Goal: Task Accomplishment & Management: Use online tool/utility

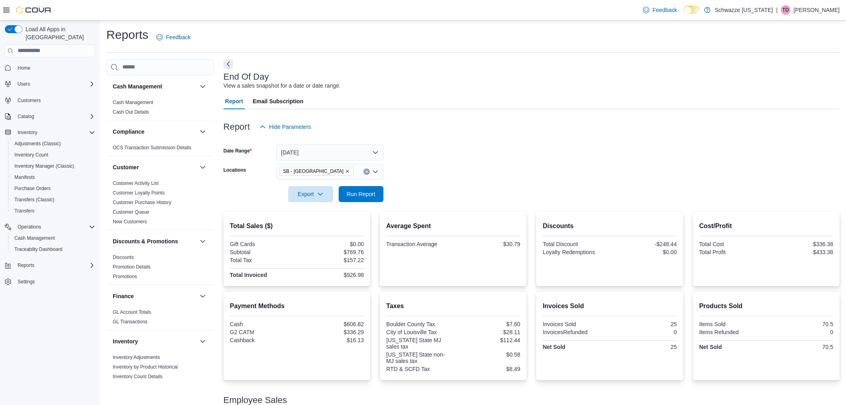
scroll to position [14, 0]
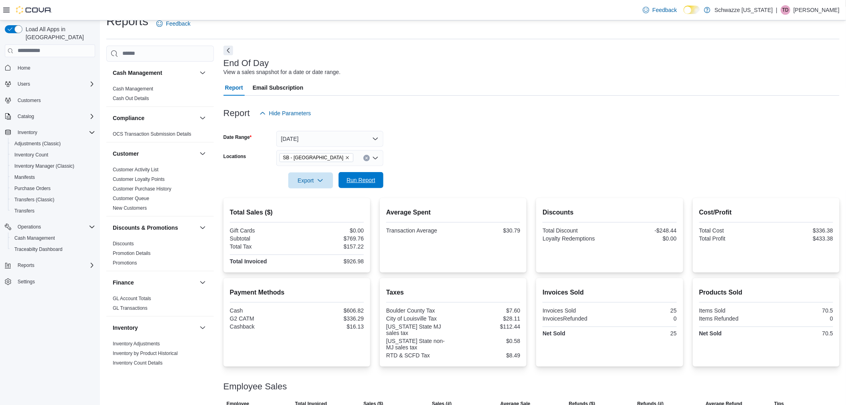
click at [354, 179] on span "Run Report" at bounding box center [361, 180] width 29 height 8
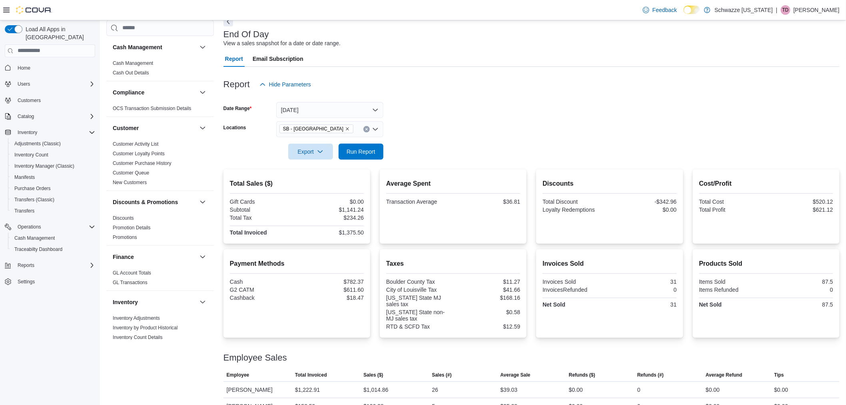
scroll to position [58, 0]
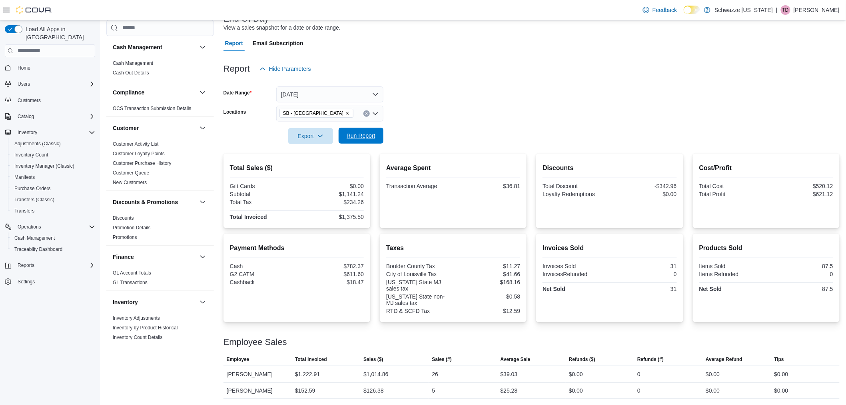
click at [361, 137] on span "Run Report" at bounding box center [361, 136] width 29 height 8
click at [33, 172] on span "Manifests" at bounding box center [24, 177] width 20 height 10
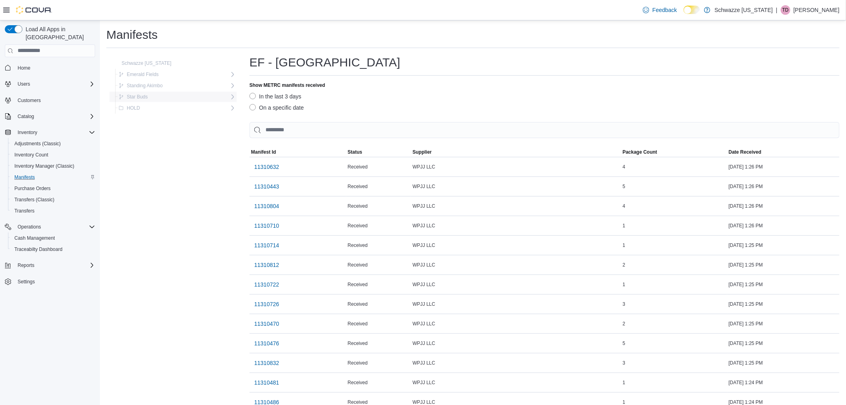
click at [151, 95] on div "Star Buds" at bounding box center [173, 97] width 114 height 10
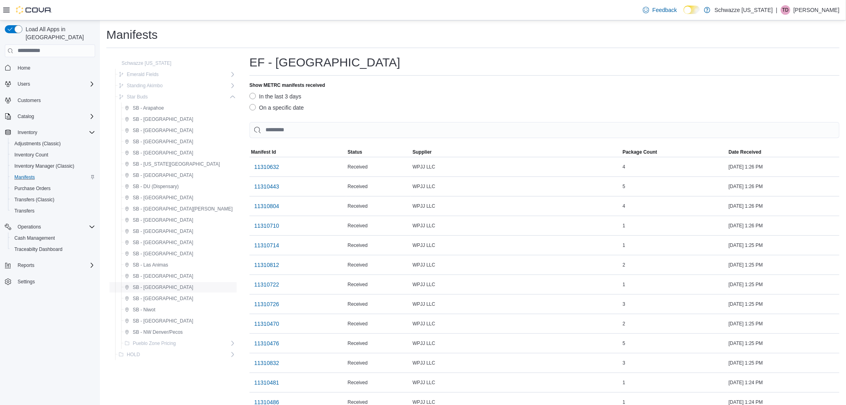
click at [154, 285] on span "SB - [GEOGRAPHIC_DATA]" at bounding box center [163, 287] width 60 height 6
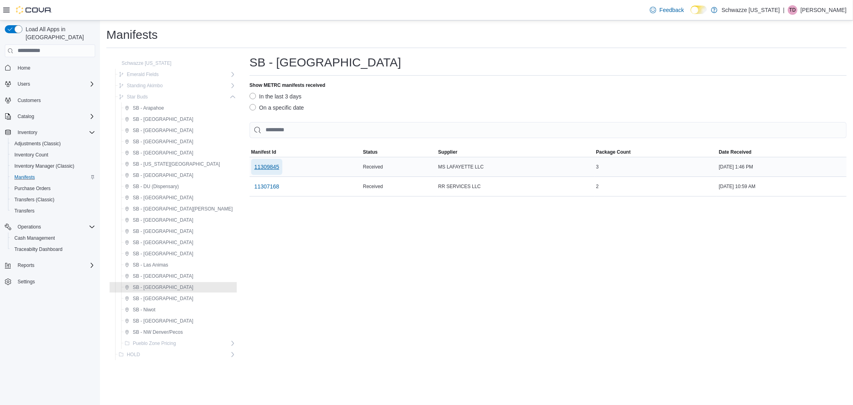
click at [254, 166] on span "11309845" at bounding box center [266, 167] width 25 height 8
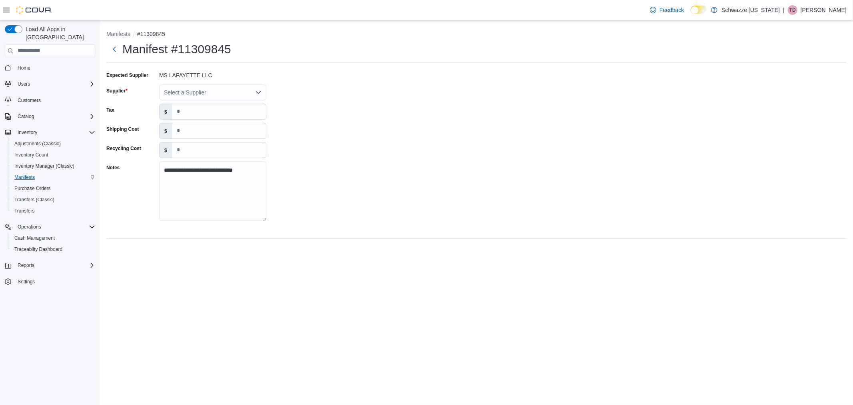
click at [212, 90] on div "Select a Supplier" at bounding box center [212, 92] width 107 height 16
type input "********"
click at [202, 115] on span "MS Lafay ette (Glacier, Meraki)" at bounding box center [218, 117] width 88 height 8
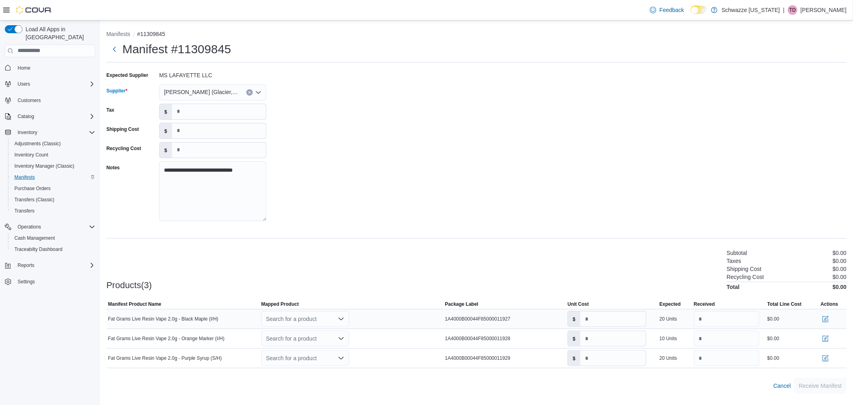
click at [324, 319] on div "Search for a product" at bounding box center [305, 319] width 88 height 16
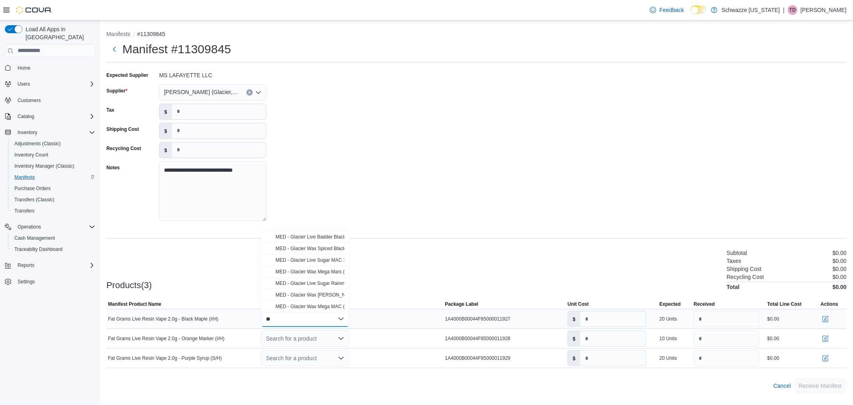
type input "*"
type input "***"
click at [310, 262] on span "Fat Grams AIO Live Resin (H) 2000mg" at bounding box center [316, 262] width 81 height 6
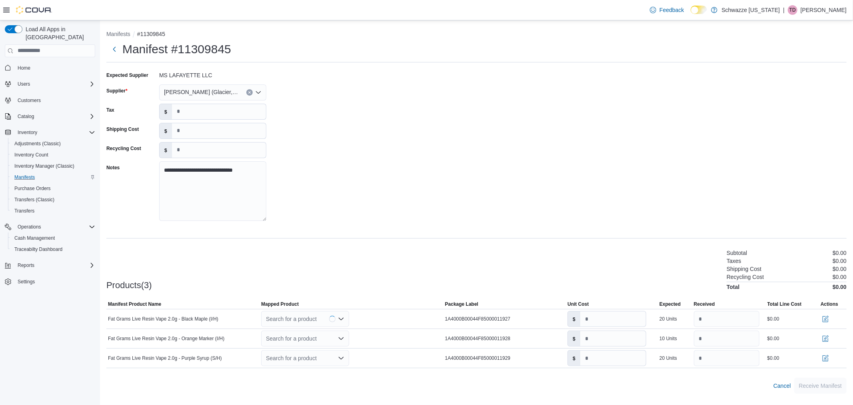
type input "****"
click at [309, 341] on div "Search for a product" at bounding box center [305, 338] width 88 height 16
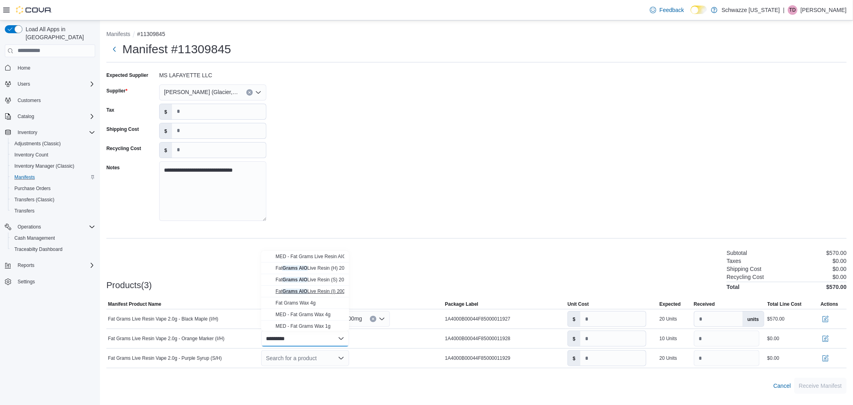
type input "*********"
click at [314, 290] on span "Fat Grams AIO Live Resin (I) 2000mg" at bounding box center [315, 291] width 79 height 6
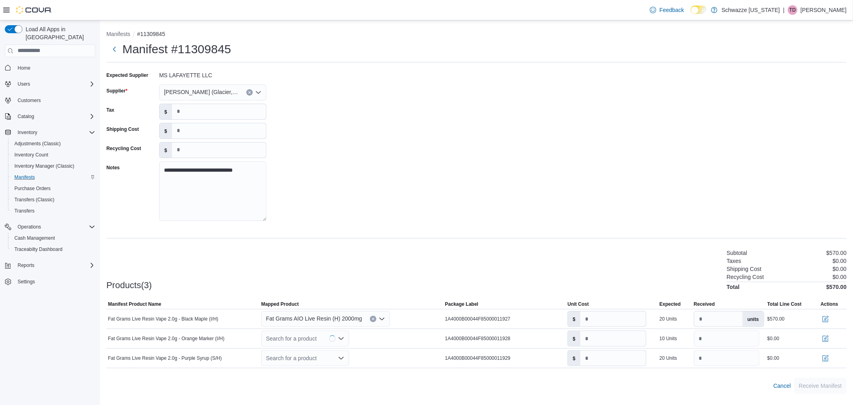
type input "****"
click at [321, 353] on div "Search for a product" at bounding box center [305, 358] width 88 height 16
type input "***"
click at [314, 334] on div "Fat Grams AIO Live Resin (S) 2000mg" at bounding box center [310, 331] width 69 height 6
type input "****"
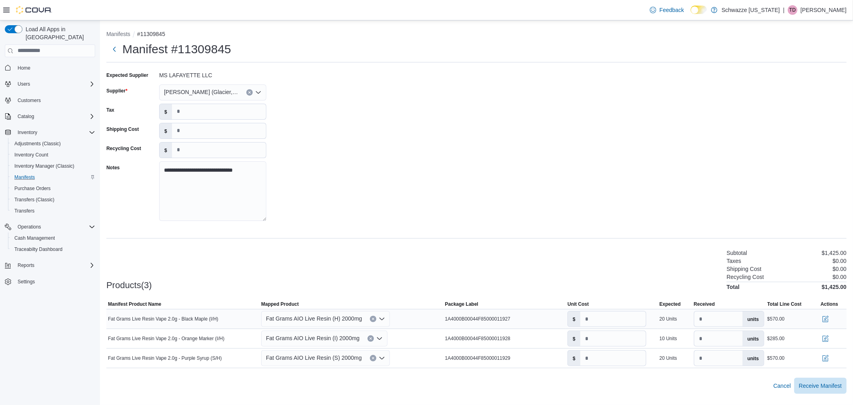
click at [220, 319] on div "Fat Grams Live Resin Vape 2.0g - Black Maple (I/H)" at bounding box center [182, 319] width 153 height 10
click at [824, 319] on button "button" at bounding box center [826, 319] width 10 height 10
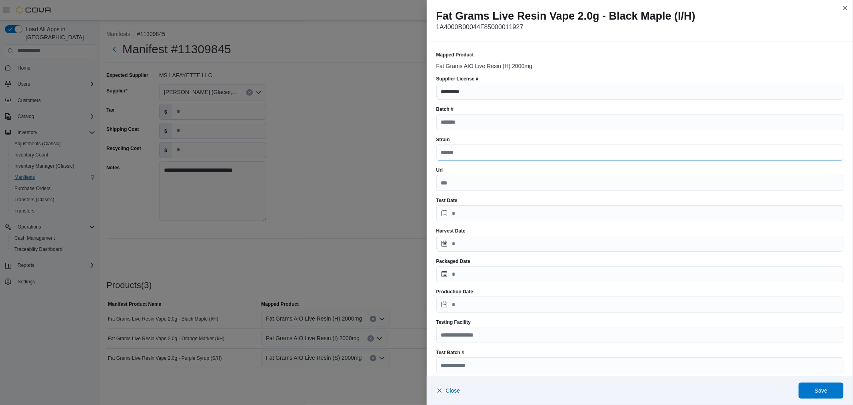
click at [477, 151] on input "Strain" at bounding box center [640, 152] width 408 height 16
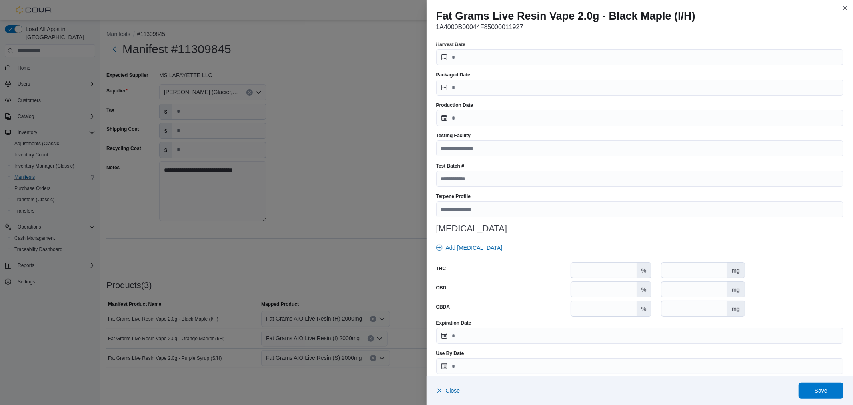
scroll to position [194, 0]
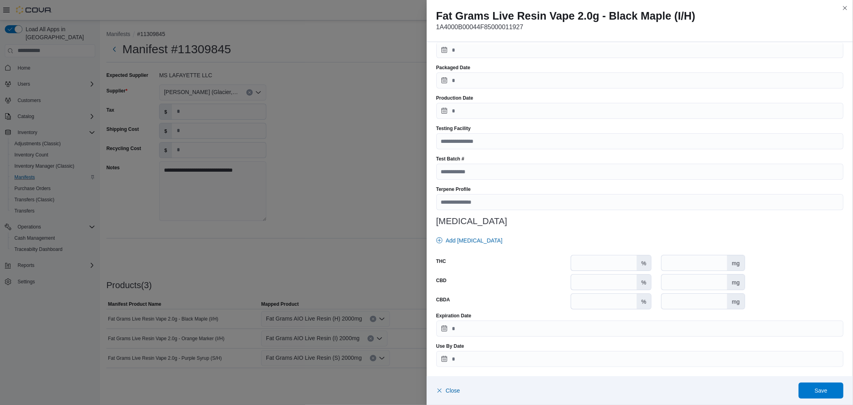
type input "**********"
click at [592, 257] on input "number" at bounding box center [604, 262] width 66 height 15
type input "*****"
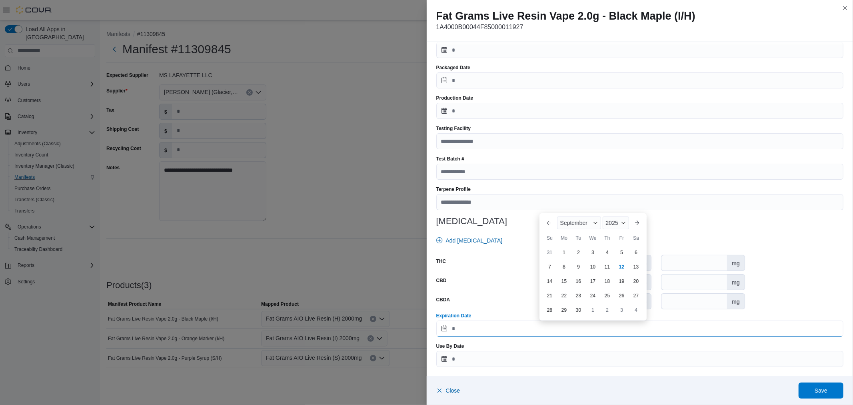
click at [503, 321] on input "Expiration Date" at bounding box center [640, 328] width 408 height 16
click at [613, 225] on span "2025" at bounding box center [612, 223] width 12 height 6
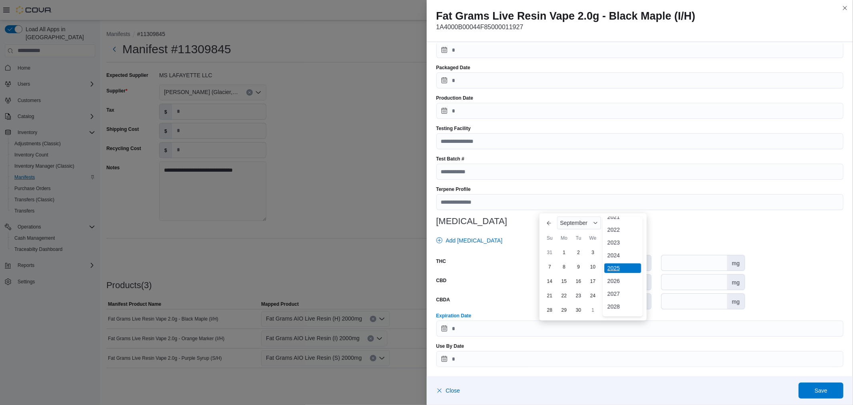
scroll to position [46, 0]
click at [621, 277] on div "2026" at bounding box center [622, 281] width 37 height 10
click at [589, 225] on div "September" at bounding box center [579, 222] width 44 height 13
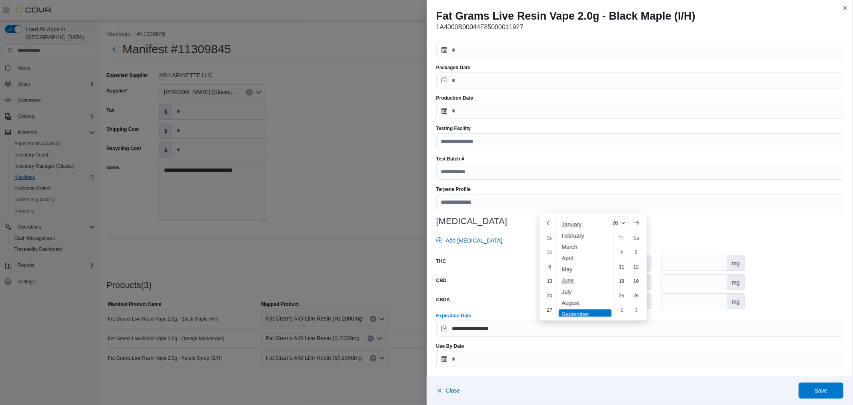
scroll to position [39, 0]
click at [578, 276] on div "✓ September" at bounding box center [585, 275] width 53 height 10
click at [634, 250] on div "5" at bounding box center [636, 252] width 14 height 14
type input "**********"
drag, startPoint x: 819, startPoint y: 393, endPoint x: 813, endPoint y: 393, distance: 5.6
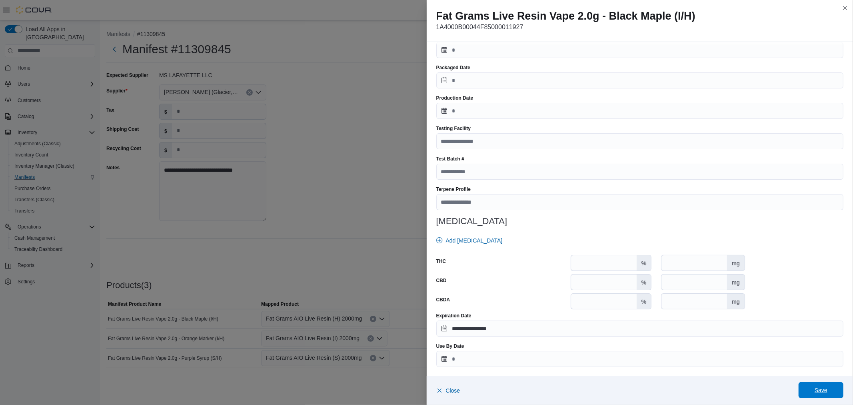
click at [818, 393] on span "Save" at bounding box center [821, 390] width 13 height 8
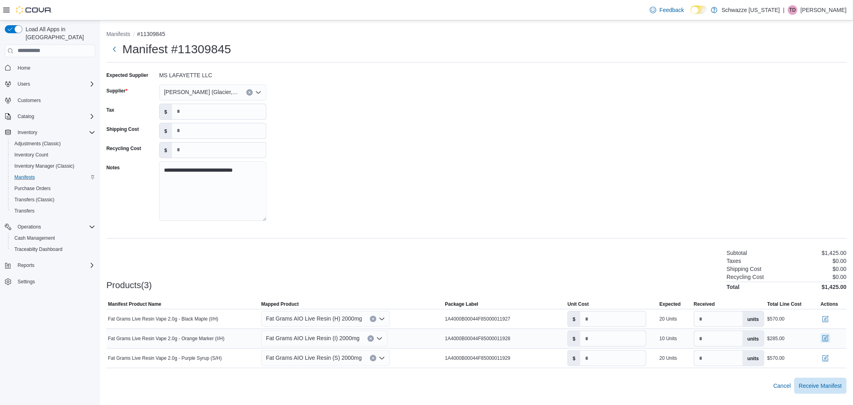
click at [824, 337] on button "button" at bounding box center [826, 338] width 10 height 10
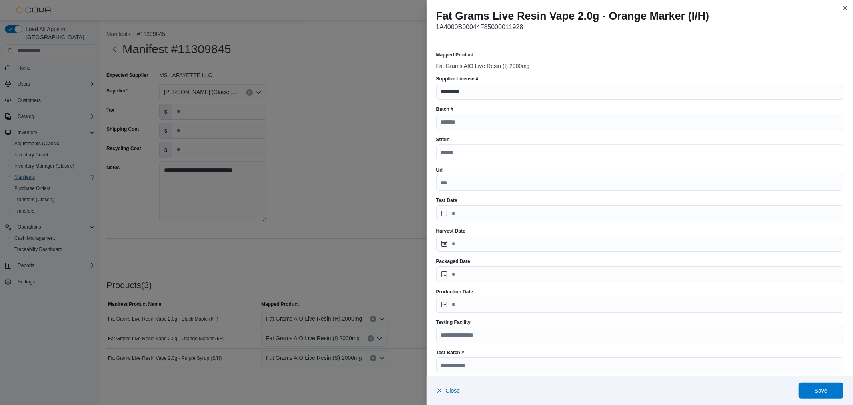
click at [467, 151] on input "Strain" at bounding box center [640, 152] width 408 height 16
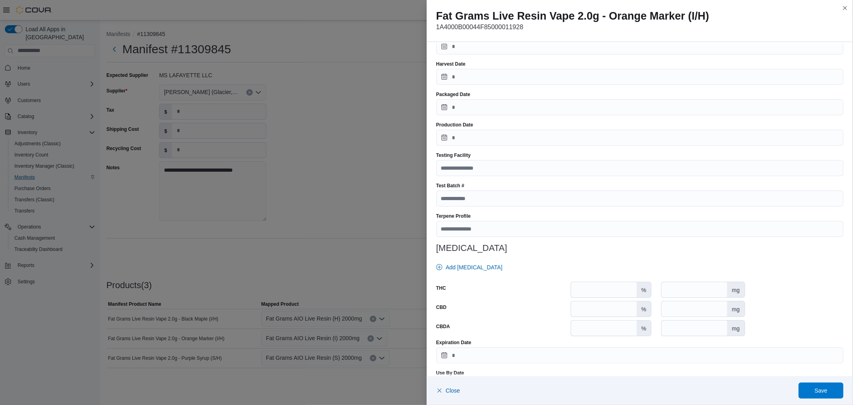
scroll to position [194, 0]
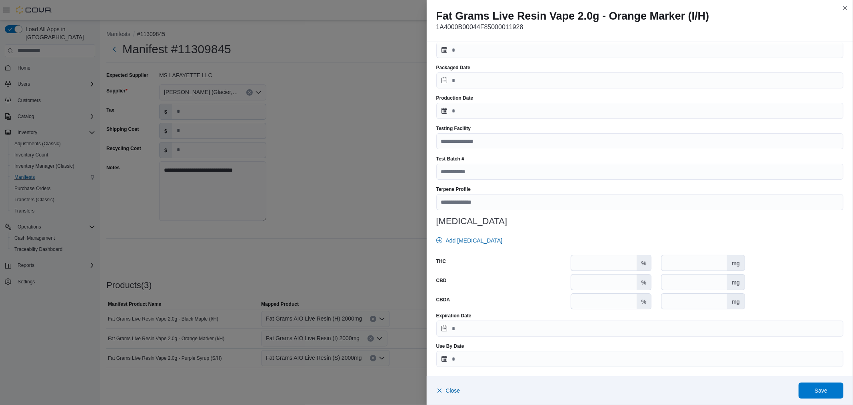
type input "**********"
click at [598, 260] on input "number" at bounding box center [604, 262] width 66 height 15
type input "*****"
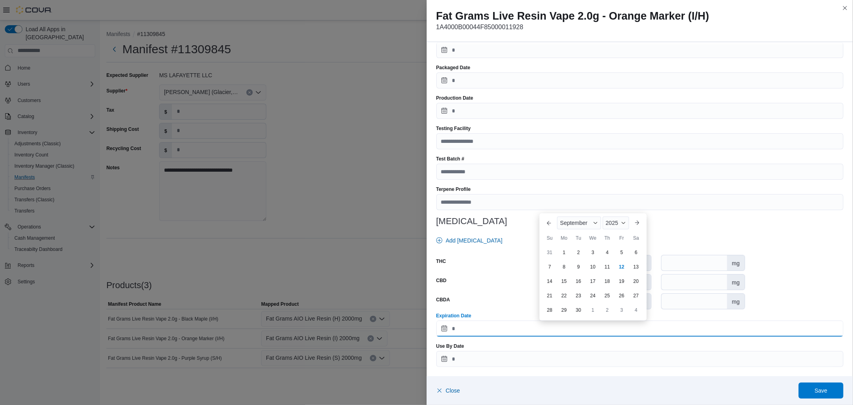
click at [526, 328] on input "Expiration Date" at bounding box center [640, 328] width 408 height 16
click at [611, 220] on span "2025" at bounding box center [612, 223] width 12 height 6
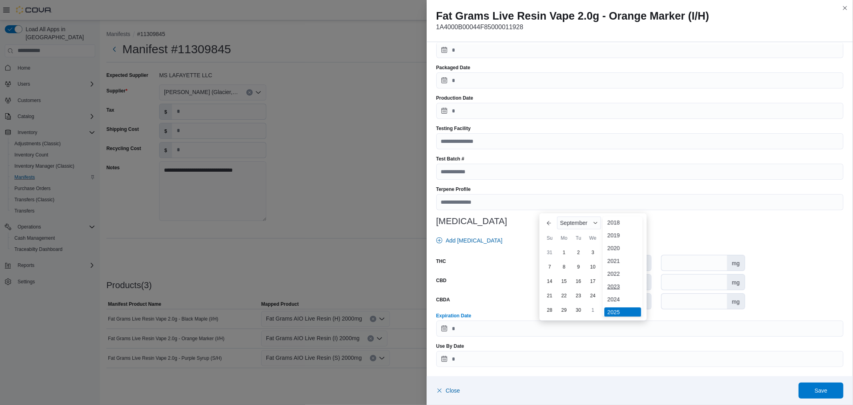
scroll to position [46, 0]
click at [618, 279] on div "2026" at bounding box center [622, 281] width 37 height 10
click at [636, 253] on div "5" at bounding box center [636, 252] width 14 height 14
type input "**********"
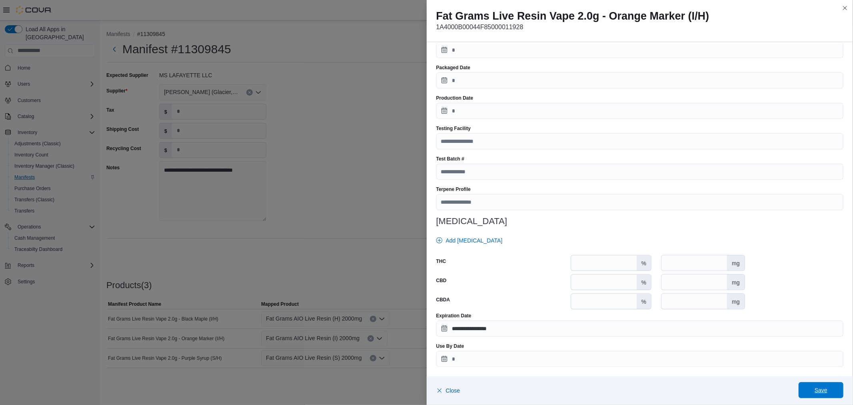
click at [809, 390] on span "Save" at bounding box center [820, 390] width 35 height 16
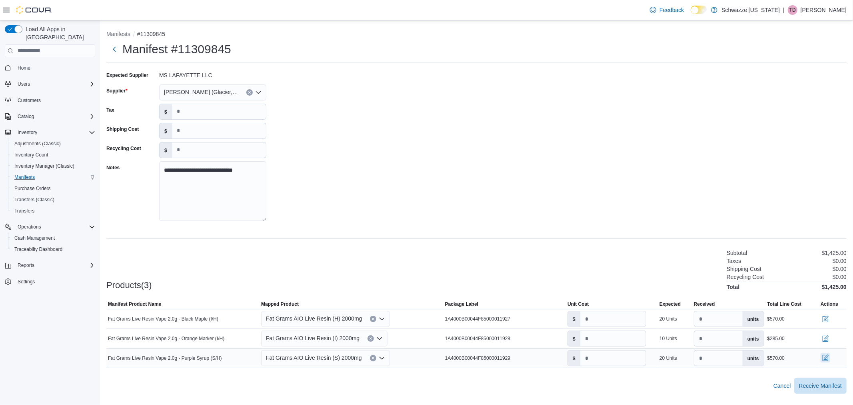
click at [826, 356] on button "button" at bounding box center [826, 358] width 10 height 10
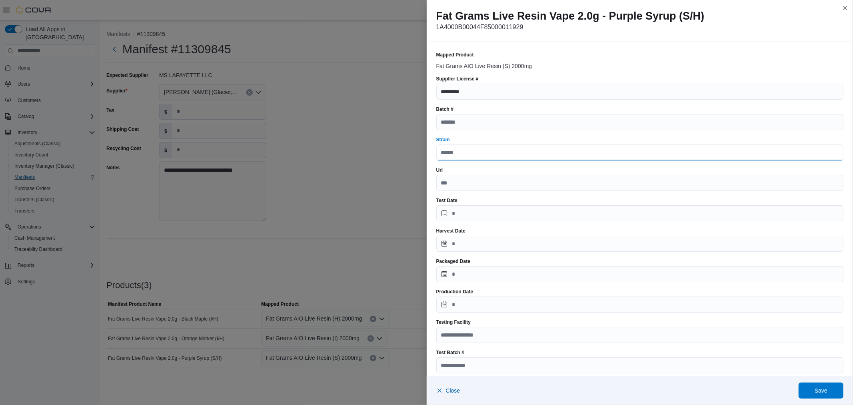
click at [471, 154] on input "Strain" at bounding box center [640, 152] width 408 height 16
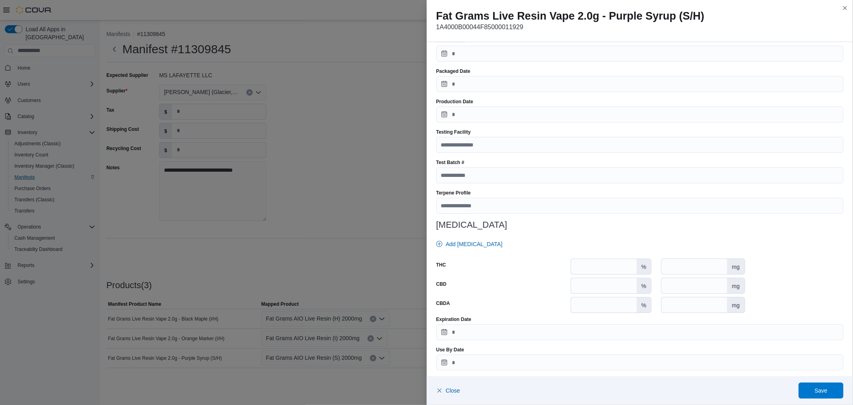
scroll to position [194, 0]
type input "**********"
click at [609, 263] on input "number" at bounding box center [604, 262] width 66 height 15
type input "*"
type input "*****"
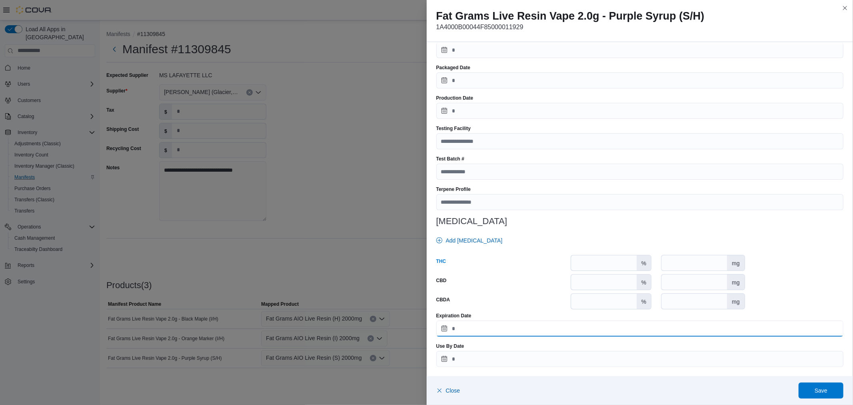
click at [559, 331] on input "Expiration Date" at bounding box center [640, 328] width 408 height 16
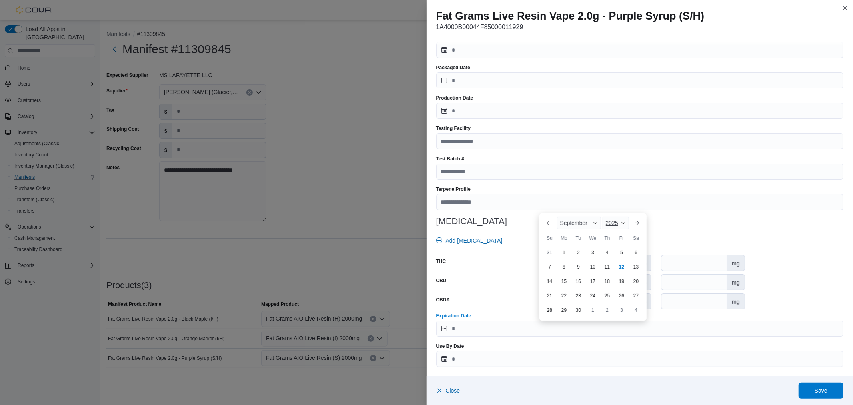
click at [610, 220] on span "2025" at bounding box center [612, 223] width 12 height 6
click at [617, 280] on div "2026" at bounding box center [622, 281] width 37 height 10
click at [634, 254] on div "5" at bounding box center [636, 252] width 14 height 14
type input "**********"
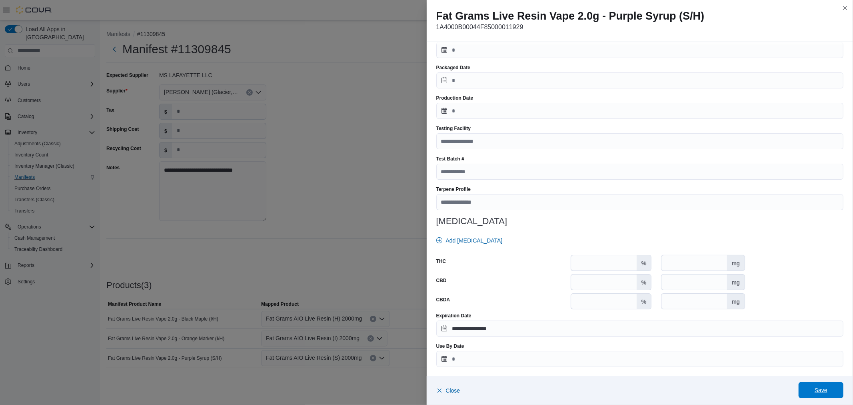
click at [823, 386] on span "Save" at bounding box center [821, 390] width 13 height 8
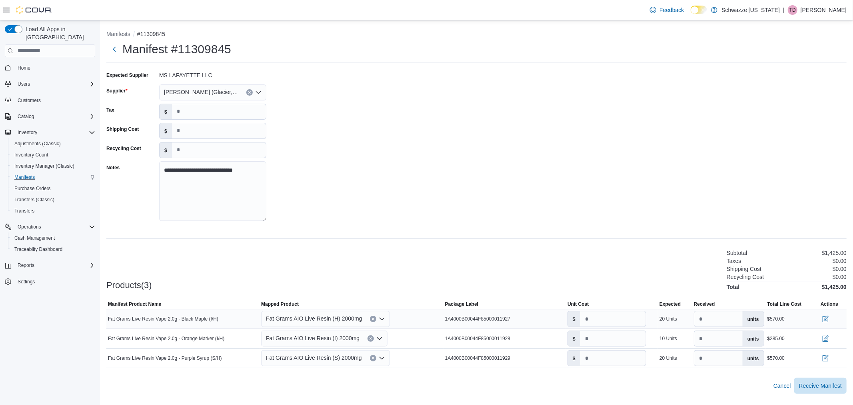
click at [350, 317] on span "Fat Grams AIO Live Resin (H) 2000mg" at bounding box center [314, 319] width 96 height 10
type input "***"
click at [309, 368] on span "Fat Grams AIO Live Resin (I) 2000mg" at bounding box center [315, 368] width 78 height 6
click at [825, 319] on button "button" at bounding box center [826, 319] width 10 height 10
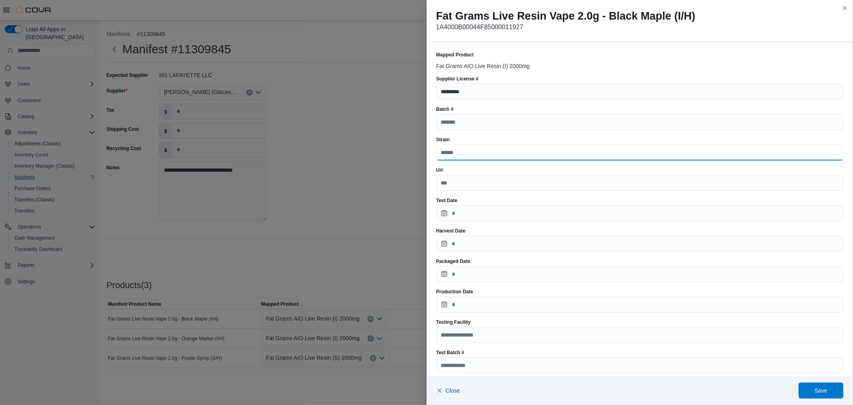
click at [492, 154] on input "Strain" at bounding box center [640, 152] width 408 height 16
type input "**********"
click at [555, 262] on div "Packaged Date" at bounding box center [640, 261] width 408 height 6
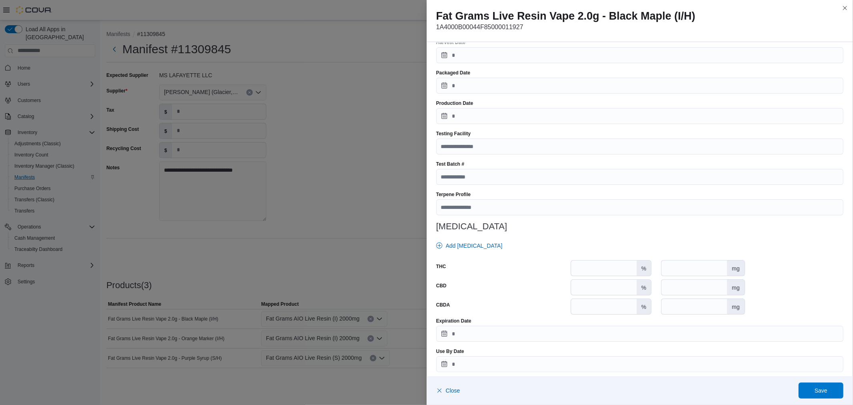
scroll to position [194, 0]
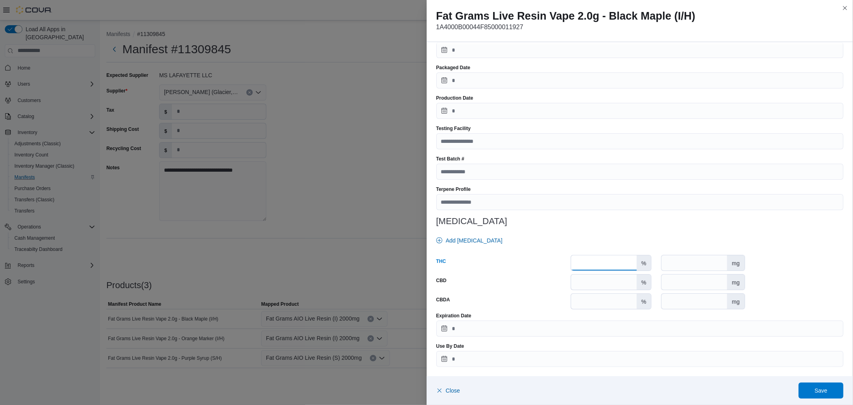
click at [618, 264] on input "number" at bounding box center [604, 262] width 66 height 15
type input "*****"
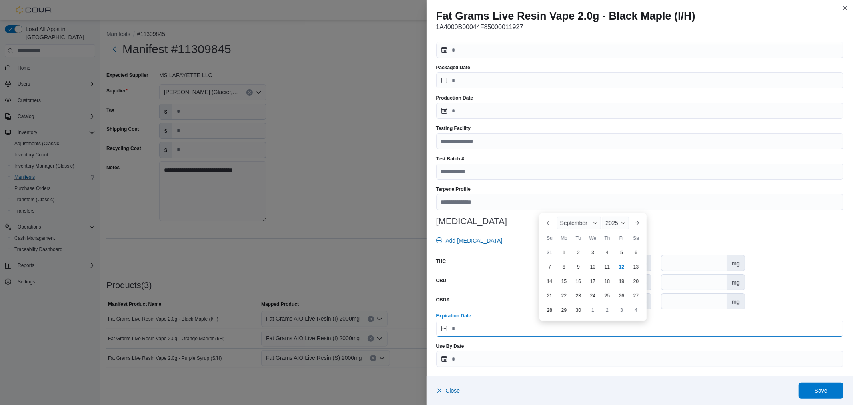
click at [502, 331] on input "Expiration Date" at bounding box center [640, 328] width 408 height 16
click at [614, 220] on span "2025" at bounding box center [612, 223] width 12 height 6
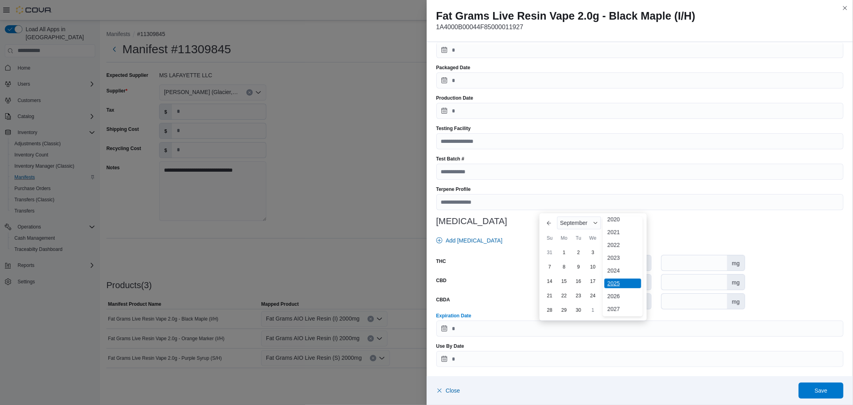
scroll to position [46, 0]
click at [619, 277] on div "2026" at bounding box center [622, 281] width 37 height 10
click at [634, 252] on div "5" at bounding box center [636, 252] width 14 height 14
type input "**********"
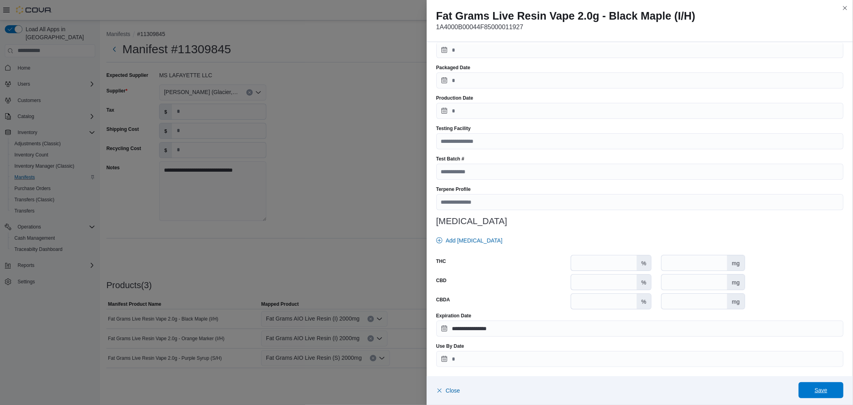
click at [816, 390] on span "Save" at bounding box center [821, 390] width 13 height 8
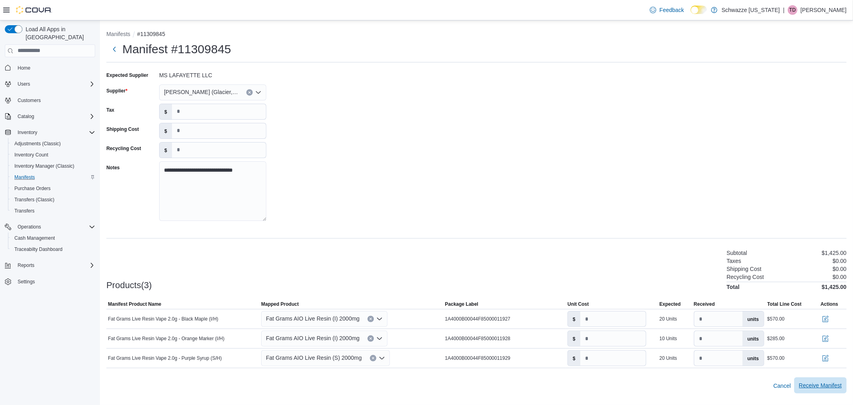
click at [831, 386] on span "Receive Manifest" at bounding box center [820, 385] width 43 height 8
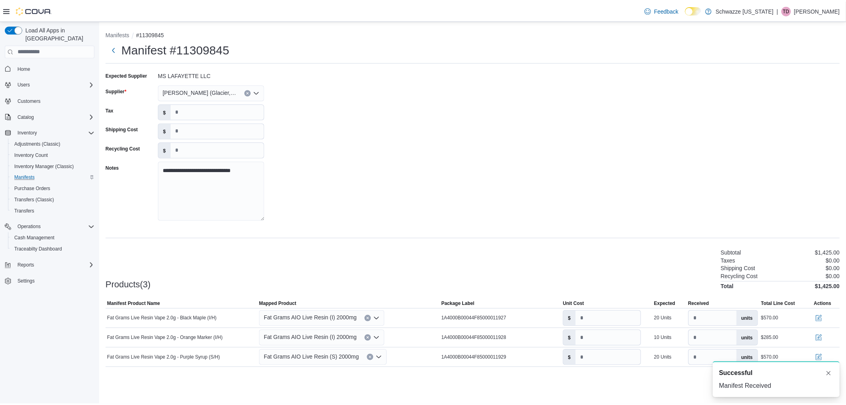
scroll to position [0, 0]
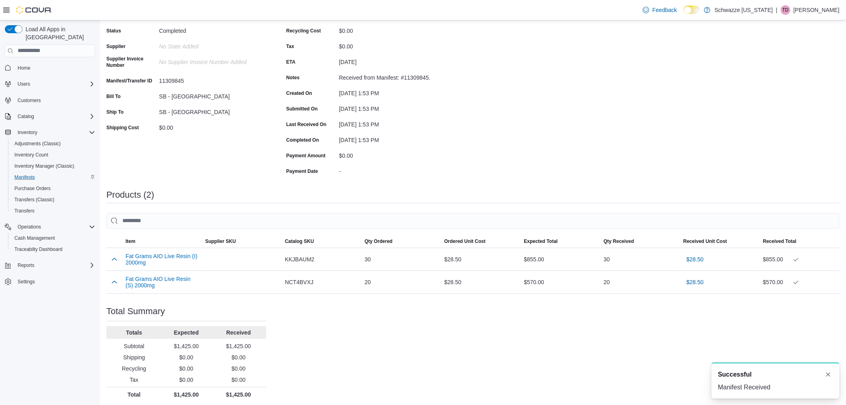
scroll to position [68, 0]
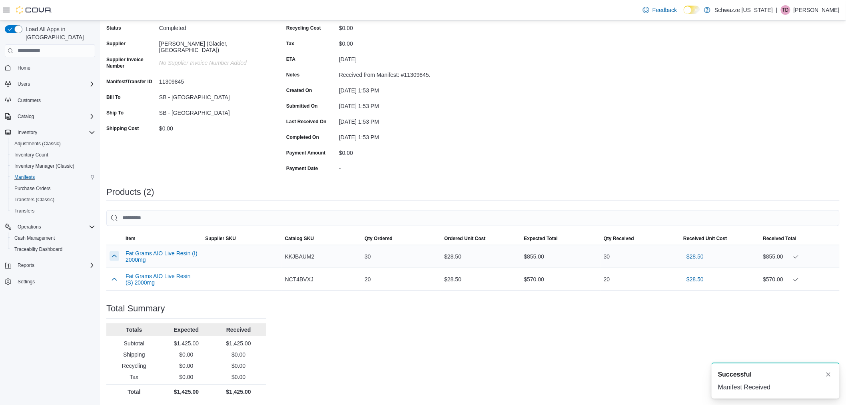
click at [110, 253] on button "button" at bounding box center [115, 256] width 10 height 10
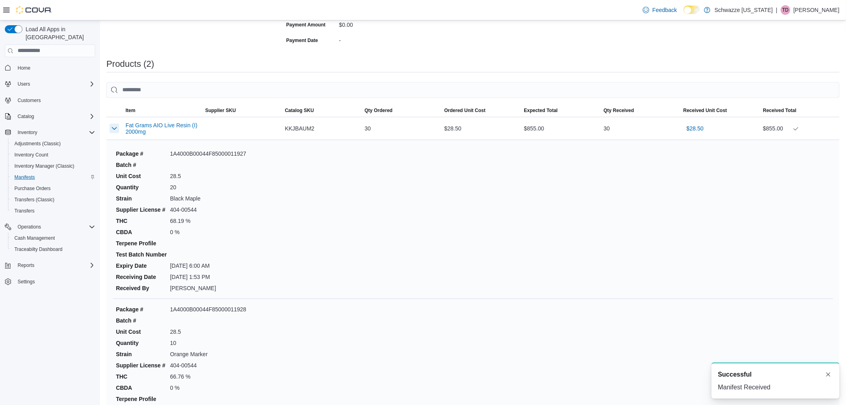
scroll to position [334, 0]
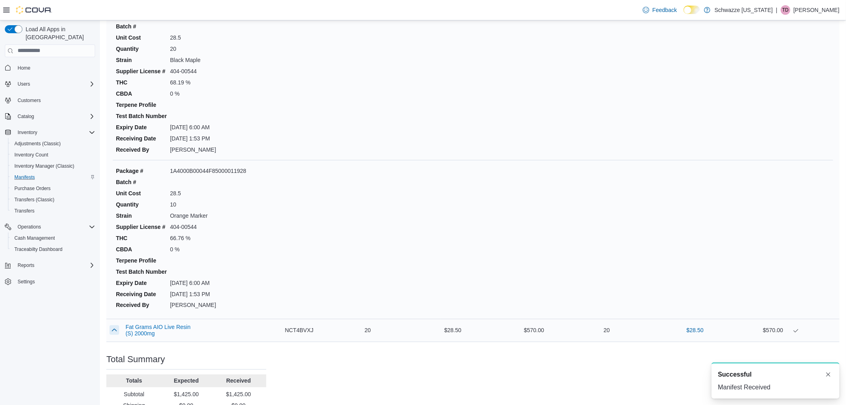
click at [114, 330] on button "button" at bounding box center [115, 330] width 10 height 10
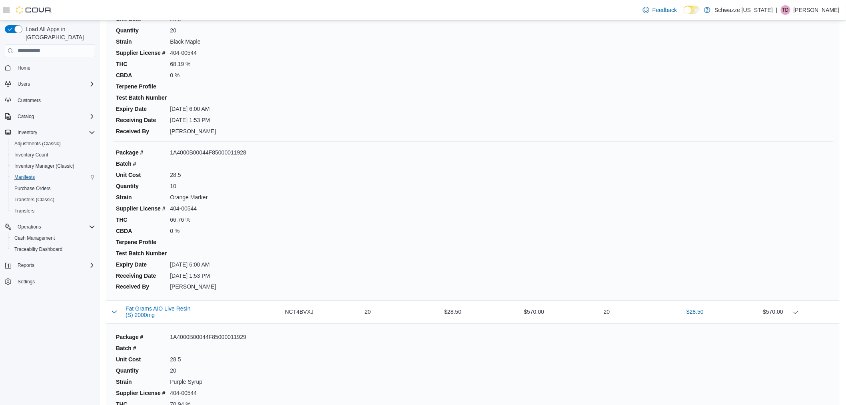
scroll to position [355, 0]
click at [218, 334] on dd "1A4000B00044F85000011929" at bounding box center [208, 335] width 76 height 8
copy dd "1A4000B00044F85000011929"
click at [206, 146] on dd "1A4000B00044F85000011928" at bounding box center [208, 150] width 76 height 8
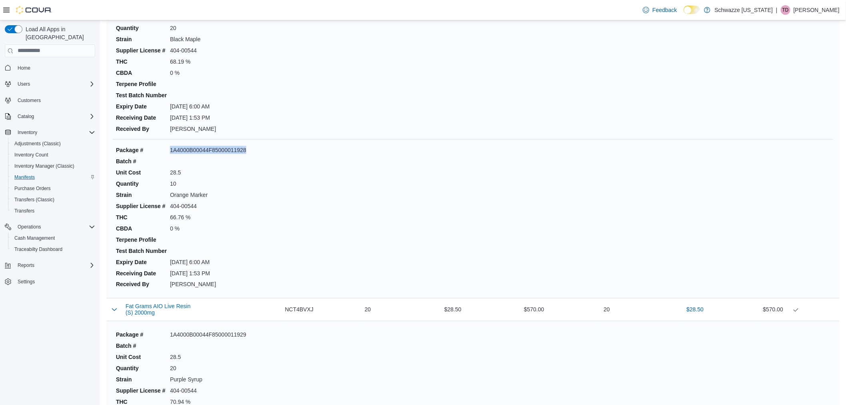
click at [206, 146] on dd "1A4000B00044F85000011928" at bounding box center [208, 150] width 76 height 8
copy dd "1A4000B00044F85000011928"
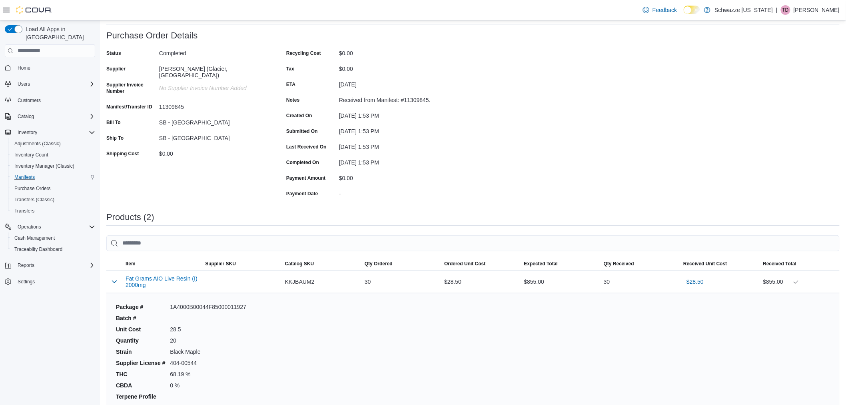
scroll to position [0, 0]
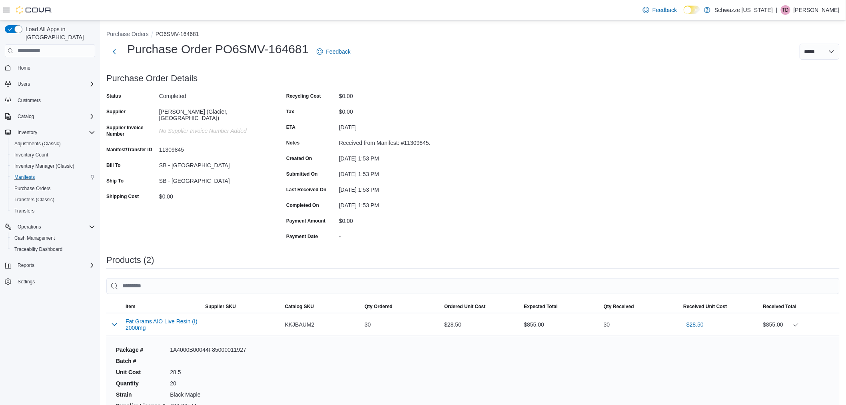
click at [287, 47] on h1 "Purchase Order PO6SMV-164681" at bounding box center [218, 49] width 182 height 16
copy h1 "164681"
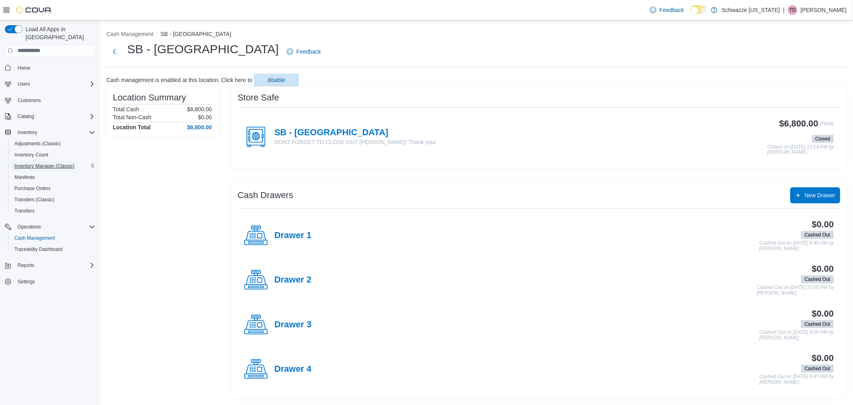
click at [40, 163] on span "Inventory Manager (Classic)" at bounding box center [44, 166] width 60 height 6
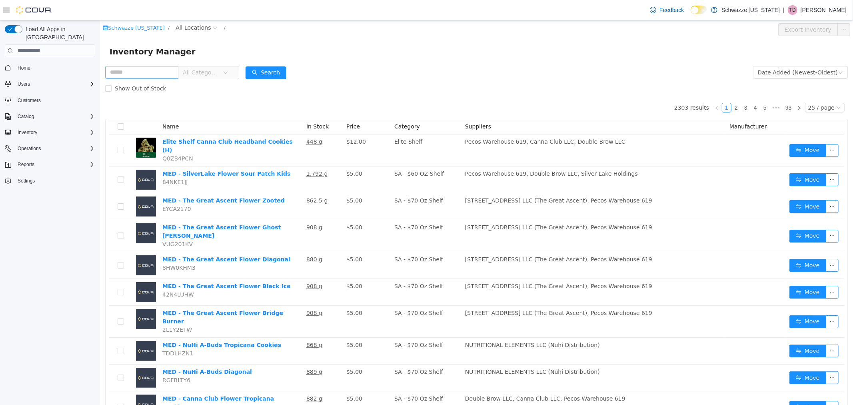
click at [147, 70] on input "text" at bounding box center [141, 72] width 73 height 13
type input "**********"
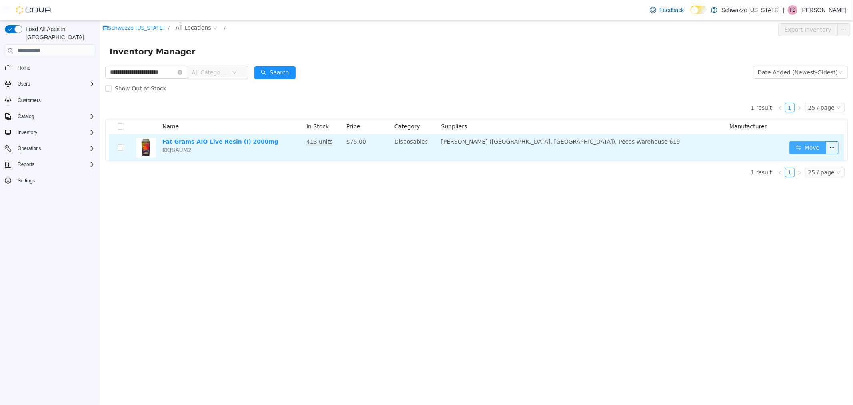
click at [809, 152] on button "Move" at bounding box center [807, 147] width 37 height 13
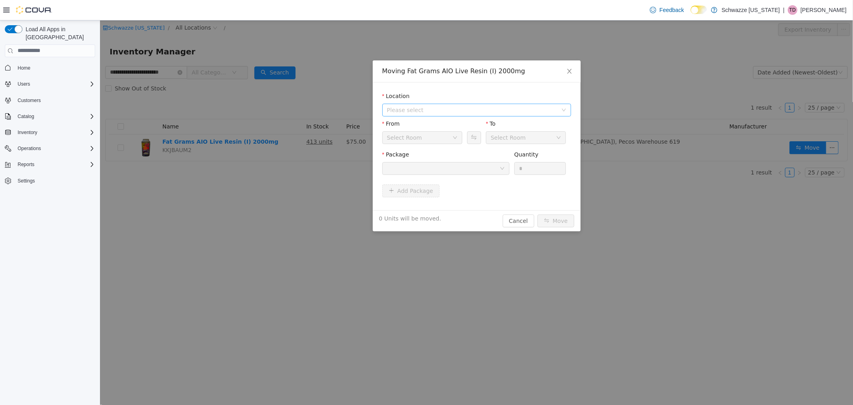
click at [414, 107] on span "Please select" at bounding box center [472, 110] width 170 height 8
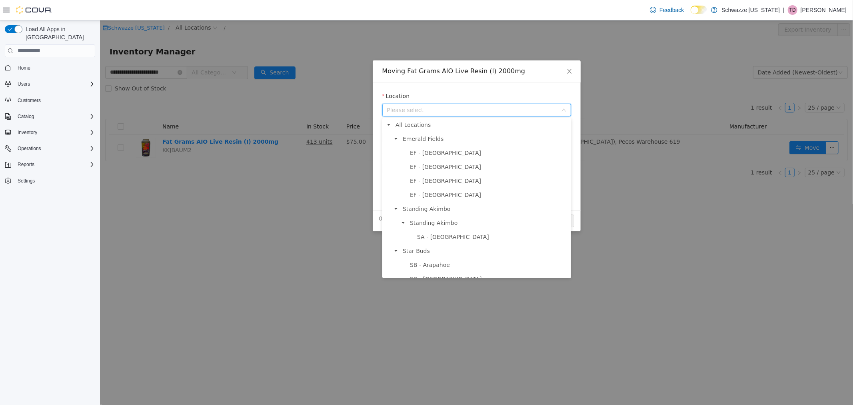
click at [176, 48] on div "Moving Fat Grams AIO Live Resin (I) 2000mg Location Please select From Select R…" at bounding box center [476, 212] width 753 height 384
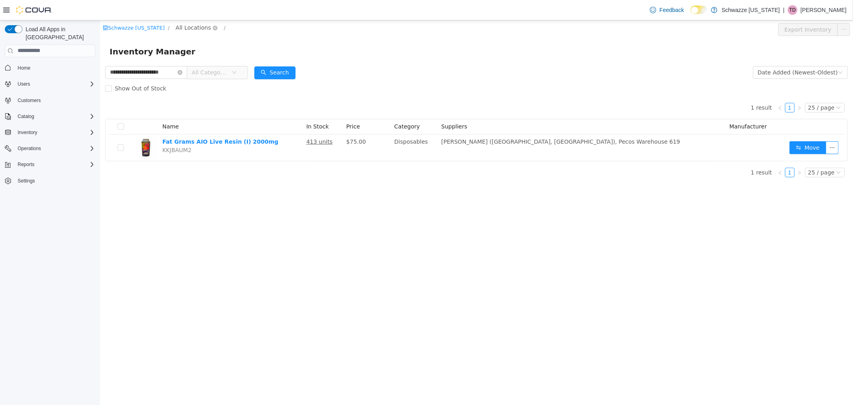
click at [183, 28] on span "All Locations" at bounding box center [192, 27] width 35 height 9
type input "***"
click at [211, 86] on span "SB - [GEOGRAPHIC_DATA]" at bounding box center [226, 84] width 72 height 6
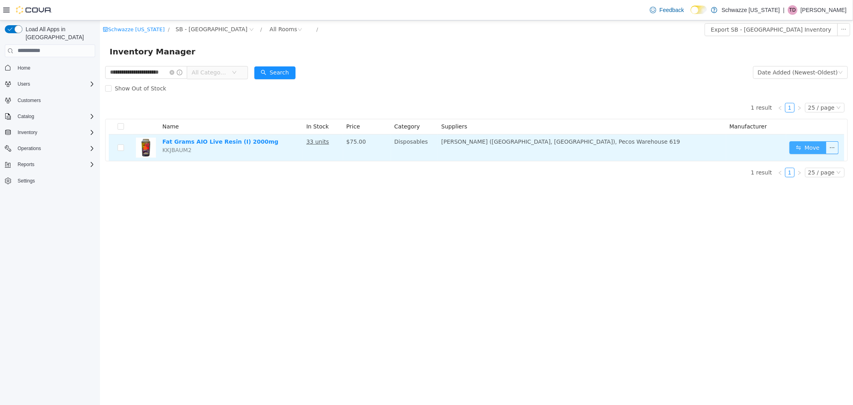
click at [801, 147] on button "Move" at bounding box center [807, 147] width 37 height 13
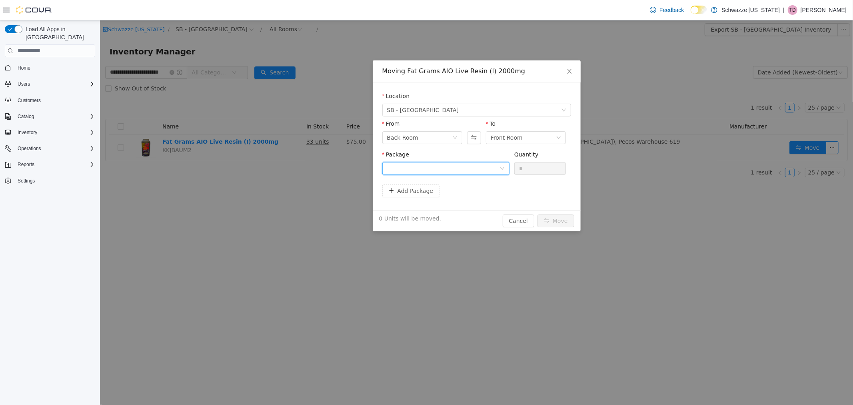
click at [471, 168] on div at bounding box center [443, 168] width 112 height 12
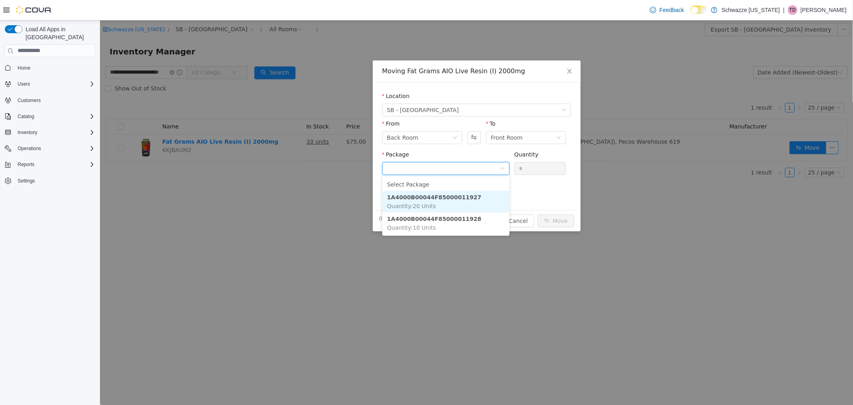
click at [441, 205] on li "1A4000B00044F85000011927 Quantity : 20 Units" at bounding box center [445, 201] width 127 height 22
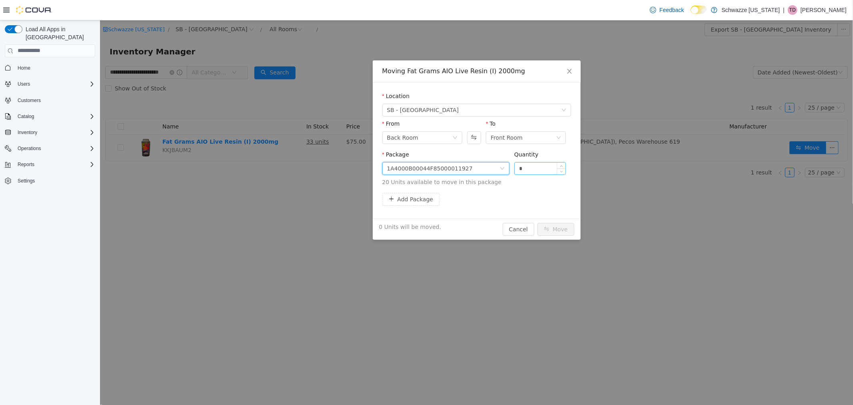
click at [545, 171] on input "*" at bounding box center [539, 168] width 51 height 12
type input "**"
click at [560, 234] on button "Move" at bounding box center [555, 228] width 37 height 13
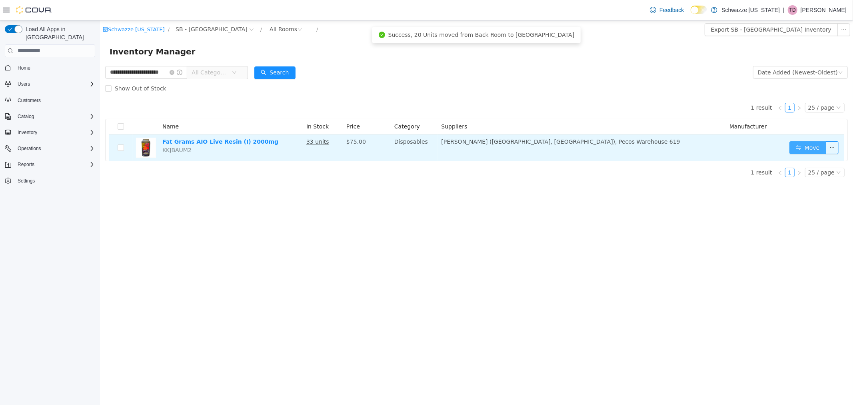
click at [806, 149] on button "Move" at bounding box center [807, 147] width 37 height 13
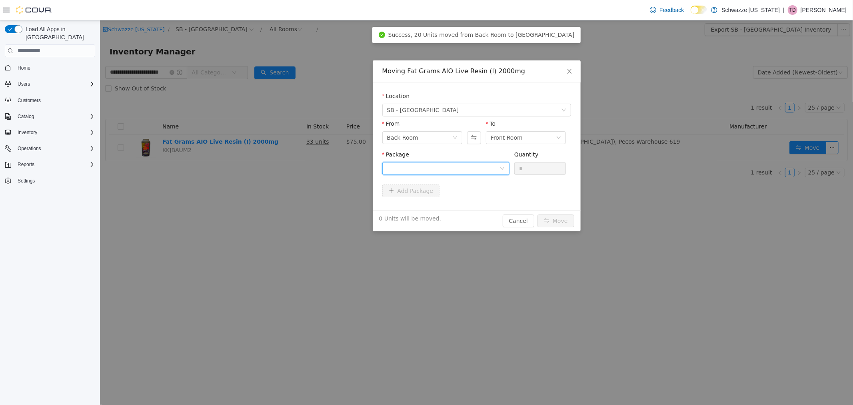
click at [459, 168] on div at bounding box center [443, 168] width 112 height 12
click at [414, 202] on span "Quantity : 10 Units" at bounding box center [411, 205] width 49 height 6
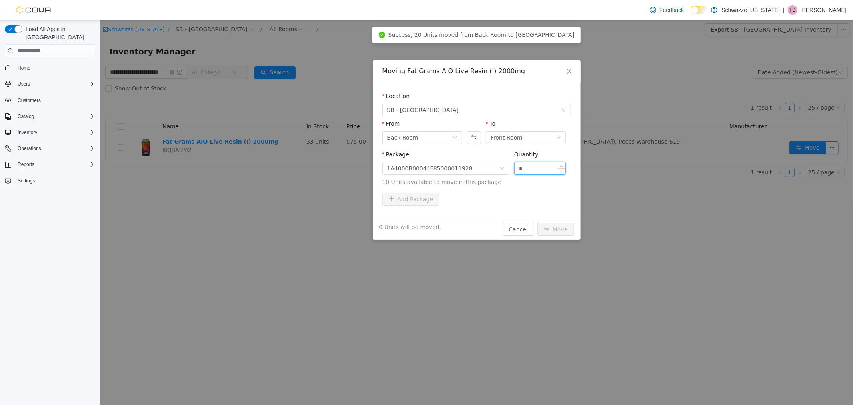
click at [547, 170] on input "*" at bounding box center [539, 168] width 51 height 12
type input "**"
click at [547, 224] on button "Move" at bounding box center [555, 228] width 37 height 13
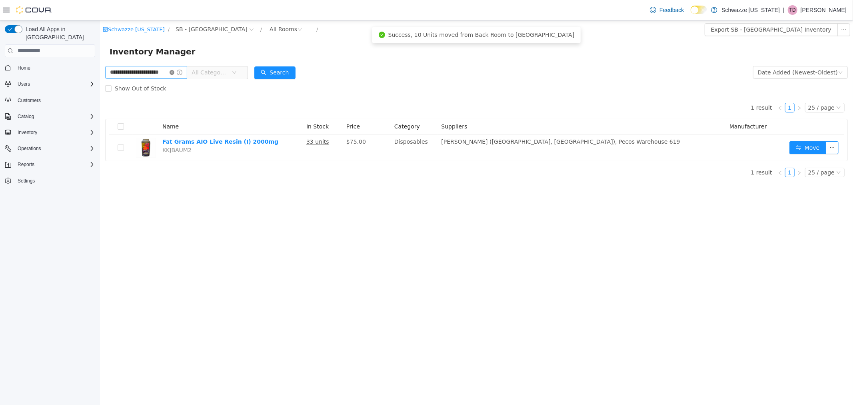
click at [174, 73] on icon "icon: close-circle" at bounding box center [171, 72] width 5 height 5
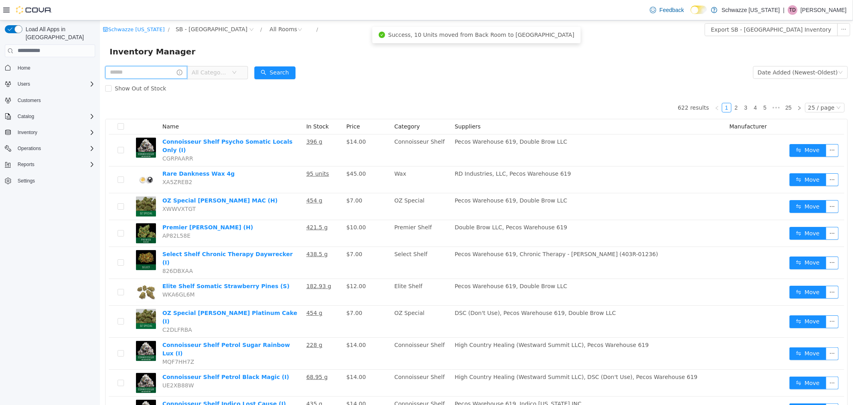
click at [130, 72] on input "text" at bounding box center [146, 72] width 82 height 13
type input "**********"
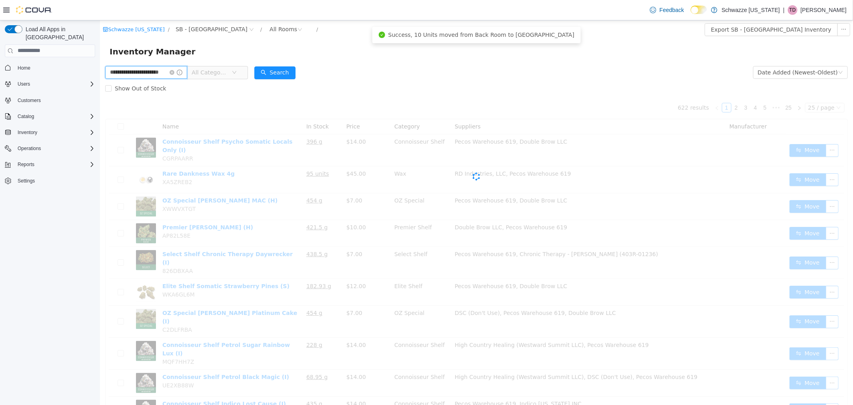
scroll to position [0, 8]
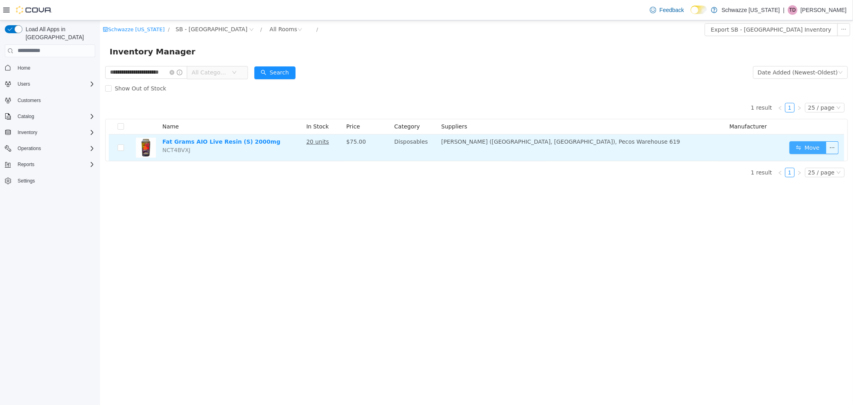
click at [813, 149] on button "Move" at bounding box center [807, 147] width 37 height 13
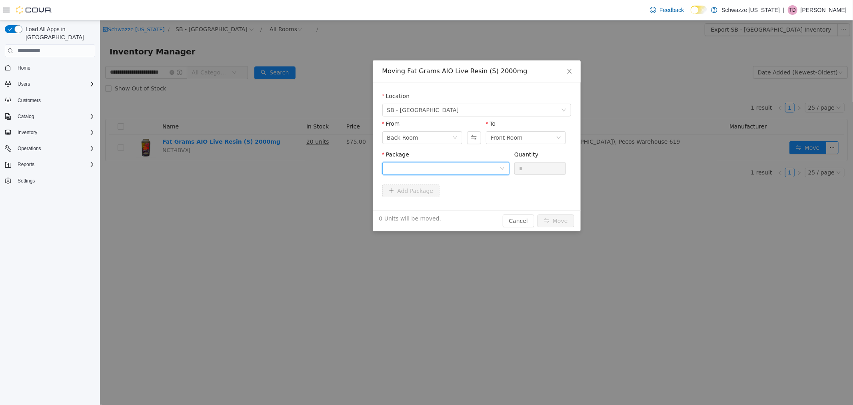
click at [470, 168] on div at bounding box center [443, 168] width 112 height 12
click at [417, 197] on strong "1A4000B00044F85000011929" at bounding box center [434, 197] width 94 height 6
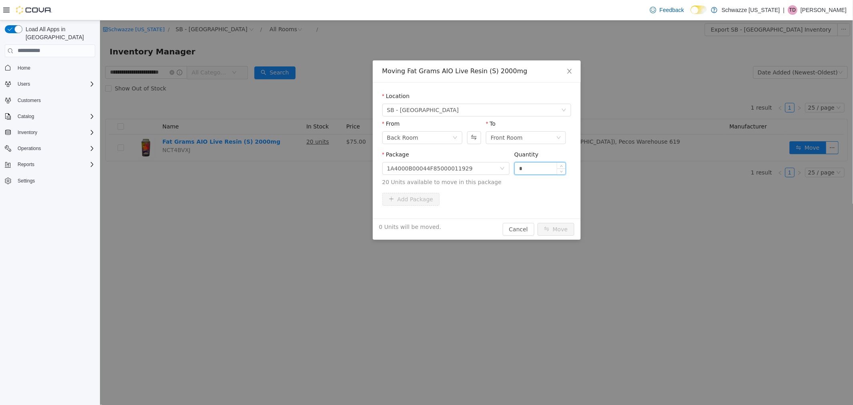
click at [541, 168] on input "*" at bounding box center [539, 168] width 51 height 12
type input "**"
click at [564, 227] on button "Move" at bounding box center [555, 228] width 37 height 13
